Goal: Transaction & Acquisition: Subscribe to service/newsletter

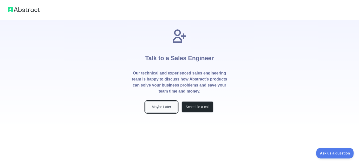
click at [164, 104] on button "Maybe Later" at bounding box center [162, 106] width 32 height 11
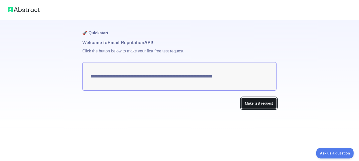
click at [263, 105] on button "Make test request" at bounding box center [258, 102] width 35 height 11
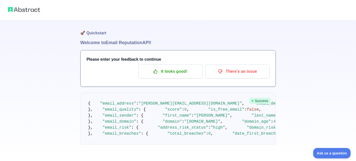
scroll to position [50, 0]
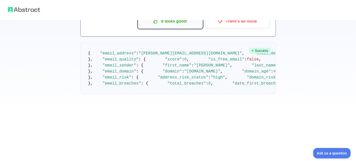
click at [170, 24] on p "It looks good!" at bounding box center [170, 21] width 57 height 9
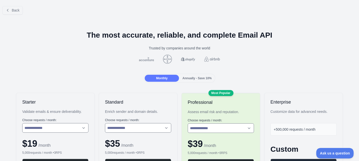
scroll to position [100, 0]
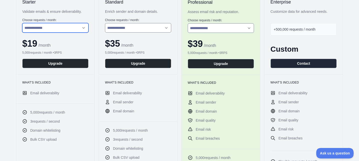
click at [45, 23] on select "**********" at bounding box center [55, 28] width 66 height 10
click at [22, 23] on select "**********" at bounding box center [55, 28] width 66 height 10
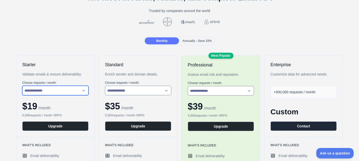
scroll to position [0, 0]
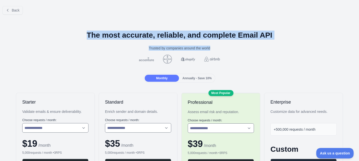
drag, startPoint x: 98, startPoint y: 33, endPoint x: 300, endPoint y: 40, distance: 202.5
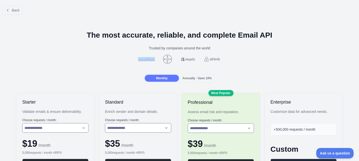
click at [191, 37] on h1 "The most accurate, reliable, and complete Email API" at bounding box center [179, 35] width 351 height 9
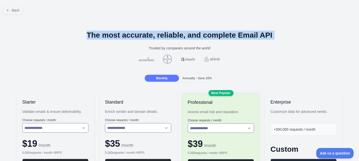
click at [190, 37] on h1 "The most accurate, reliable, and complete Email API" at bounding box center [179, 35] width 351 height 9
click at [168, 36] on h1 "The most accurate, reliable, and complete Email API" at bounding box center [179, 35] width 351 height 9
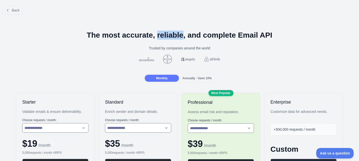
click at [168, 36] on h1 "The most accurate, reliable, and complete Email API" at bounding box center [179, 35] width 351 height 9
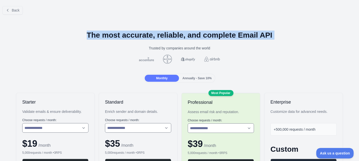
click at [168, 36] on h1 "The most accurate, reliable, and complete Email API" at bounding box center [179, 35] width 351 height 9
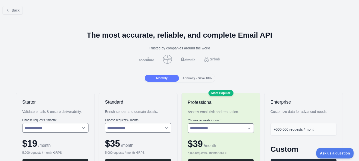
click at [170, 50] on div "Trusted by companies around the world" at bounding box center [179, 48] width 351 height 5
click at [176, 38] on h1 "The most accurate, reliable, and complete Email API" at bounding box center [179, 35] width 351 height 9
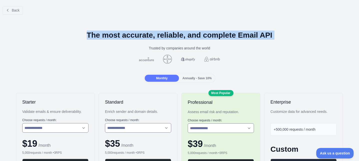
click at [176, 38] on h1 "The most accurate, reliable, and complete Email API" at bounding box center [179, 35] width 351 height 9
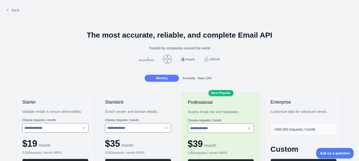
click at [181, 46] on div "Trusted by companies around the world" at bounding box center [179, 48] width 351 height 5
click at [227, 36] on h1 "The most accurate, reliable, and complete Email API" at bounding box center [179, 35] width 351 height 9
